Goal: Information Seeking & Learning: Check status

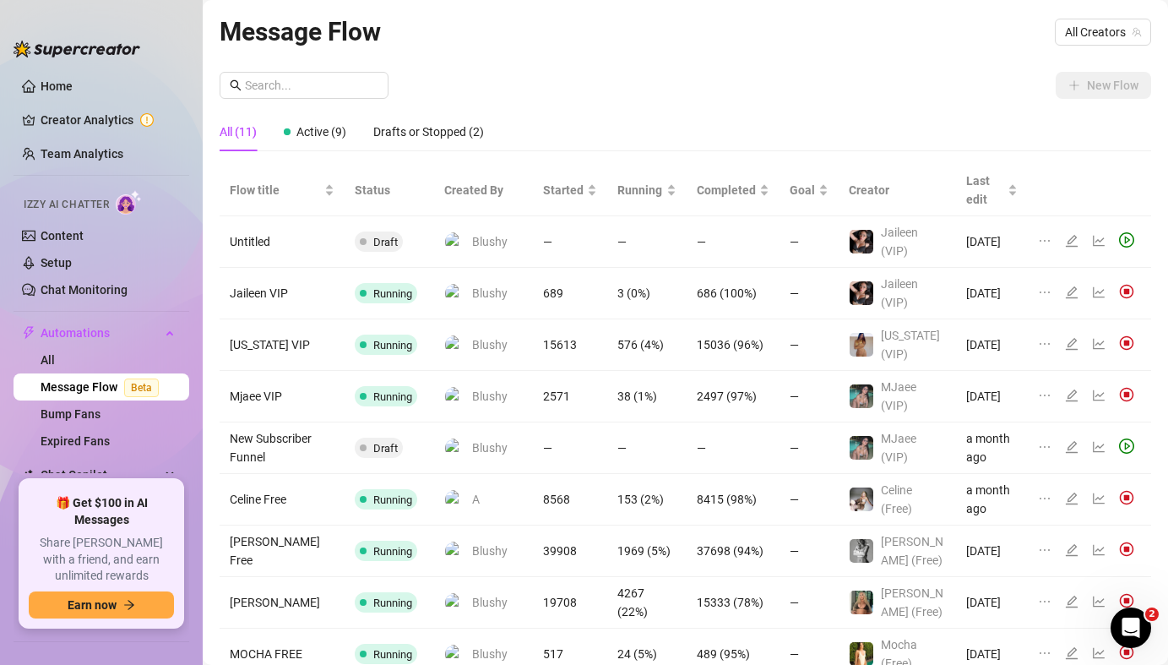
scroll to position [97, 0]
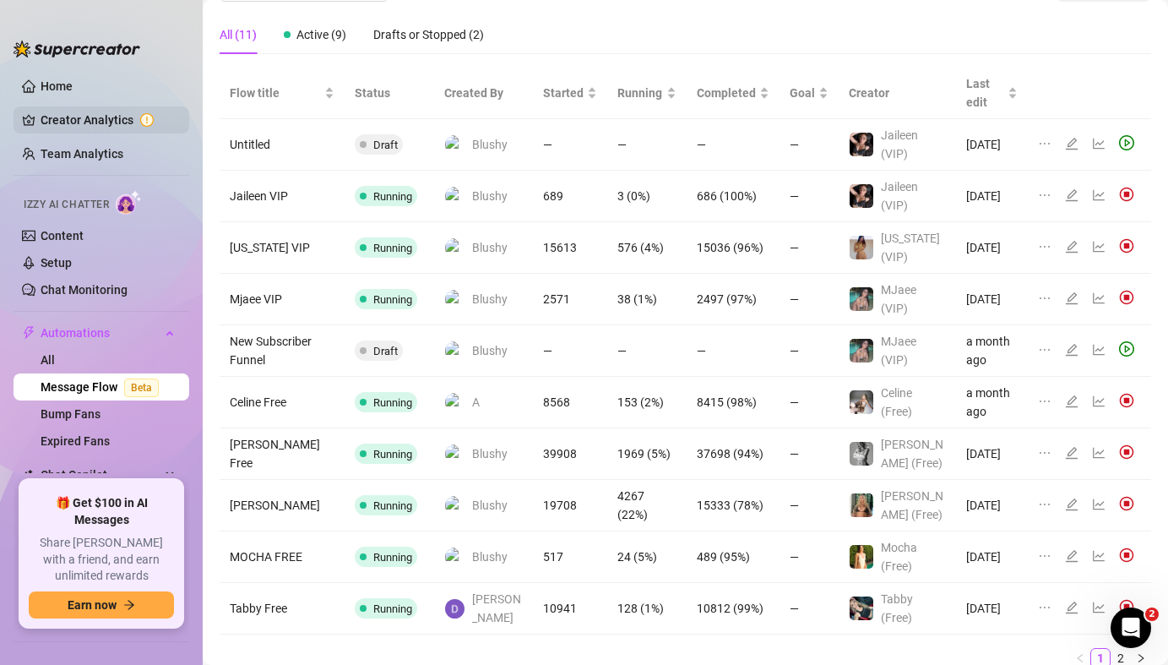
click at [94, 123] on link "Creator Analytics" at bounding box center [108, 119] width 135 height 27
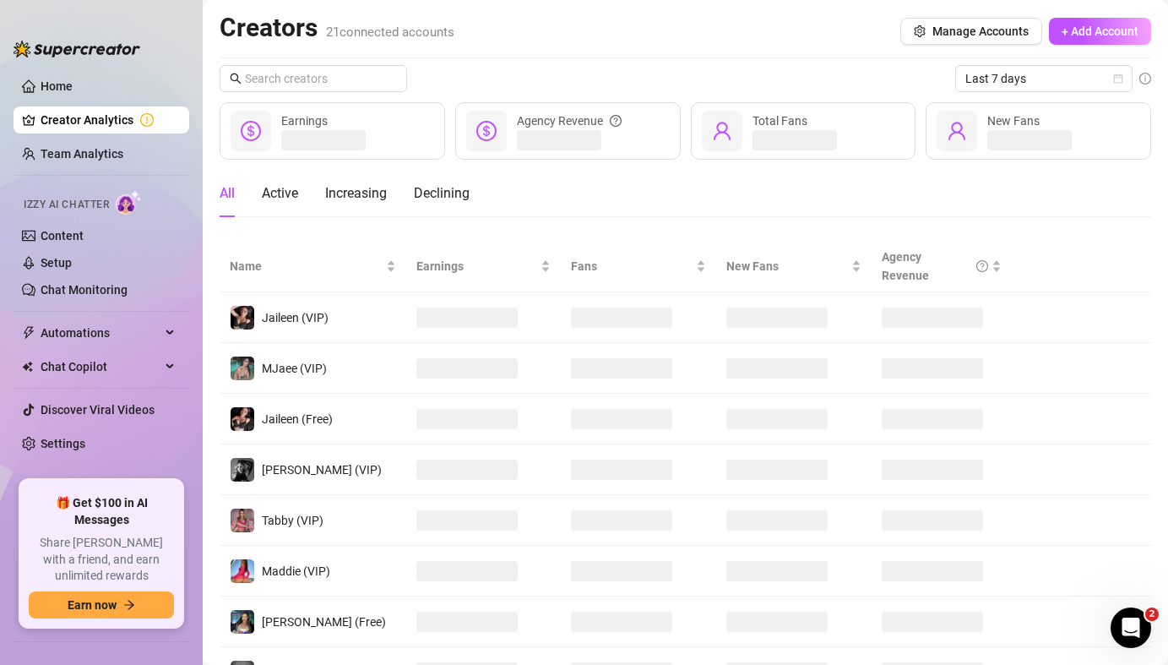
click at [96, 138] on ul "Home Creator Analytics Team Analytics Izzy AI Chatter Content Setup Chat Monito…" at bounding box center [102, 269] width 176 height 407
click at [96, 147] on link "Team Analytics" at bounding box center [82, 154] width 83 height 14
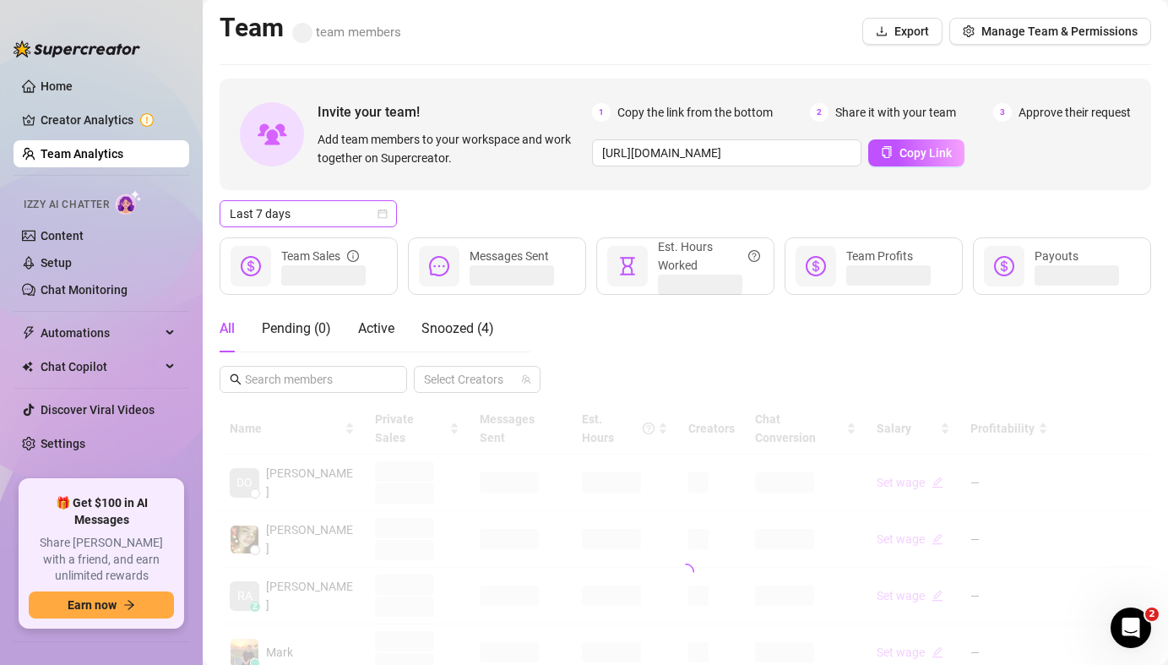
click at [358, 204] on span "Last 7 days" at bounding box center [308, 213] width 157 height 25
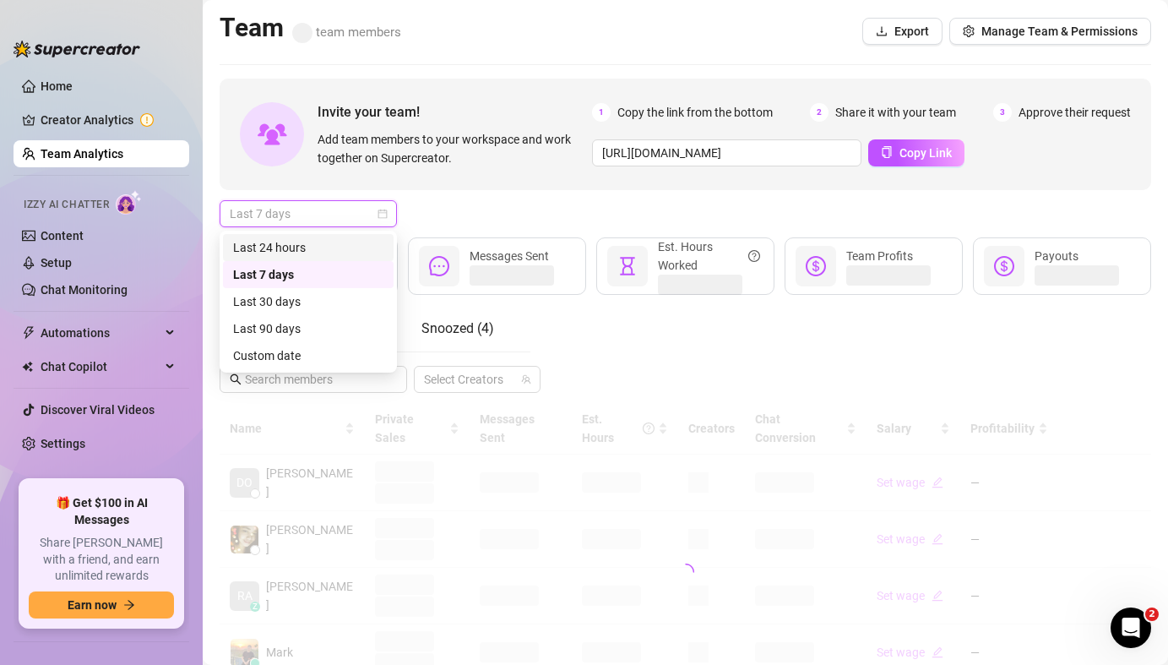
click at [323, 248] on div "Last 24 hours" at bounding box center [308, 247] width 150 height 19
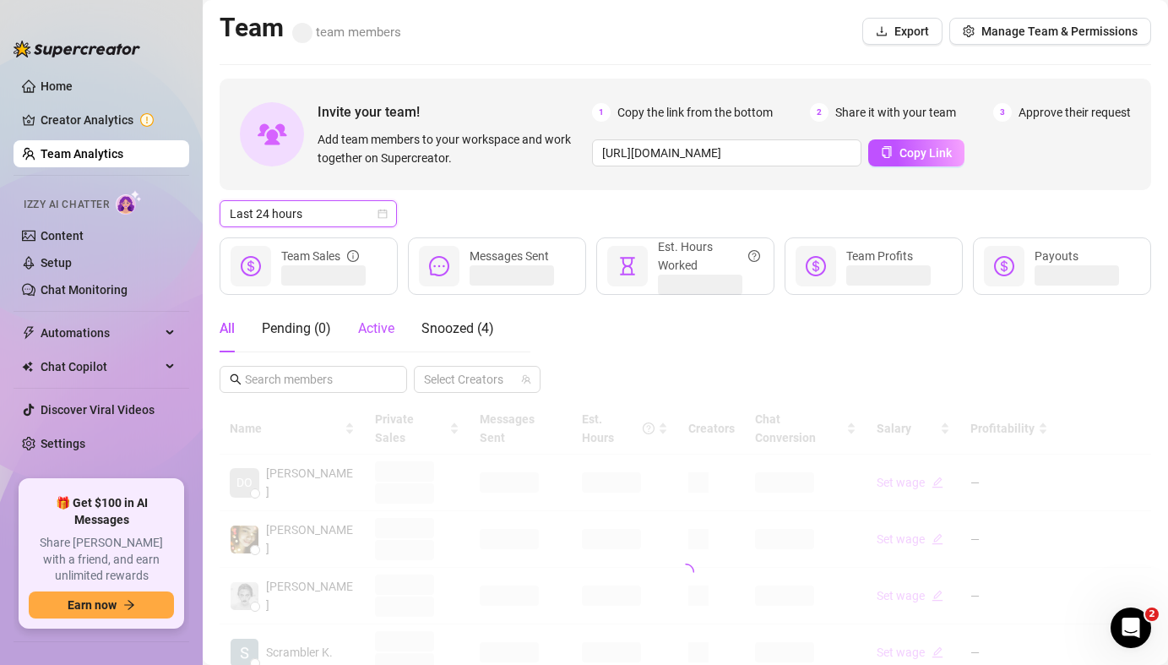
click at [383, 329] on span "Active" at bounding box center [376, 328] width 36 height 16
